Goal: Find specific page/section: Find specific page/section

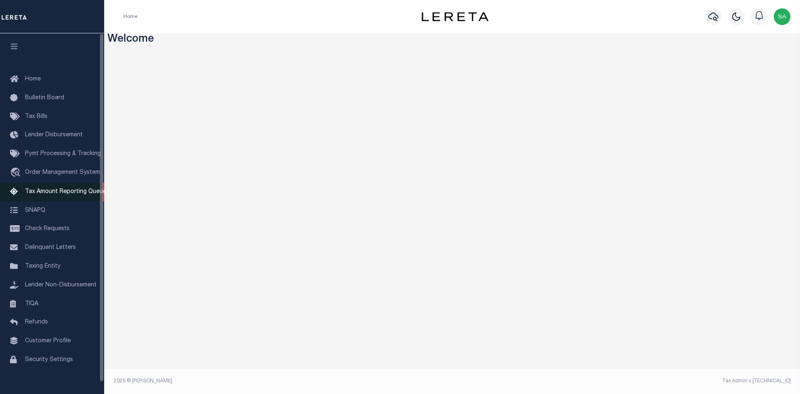
click at [39, 195] on span "Tax Amount Reporting Queue" at bounding box center [65, 192] width 81 height 6
click at [51, 194] on span "Tax Amount Reporting Queue" at bounding box center [65, 192] width 81 height 6
click at [67, 194] on span "Tax Amount Reporting Queue" at bounding box center [65, 192] width 81 height 6
click at [83, 195] on span "Tax Amount Reporting Queue" at bounding box center [65, 192] width 81 height 6
click at [62, 198] on link "Tax Amount Reporting Queue" at bounding box center [52, 192] width 104 height 19
